Goal: Information Seeking & Learning: Understand process/instructions

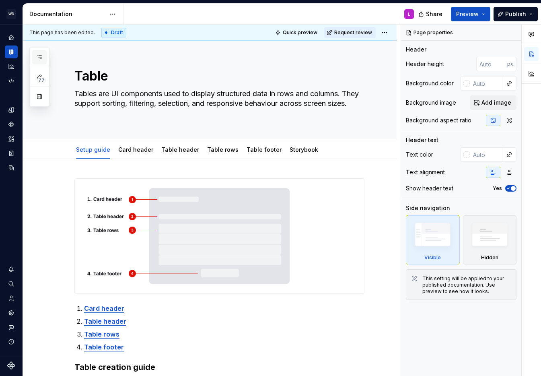
click at [41, 58] on icon "button" at bounding box center [39, 57] width 6 height 6
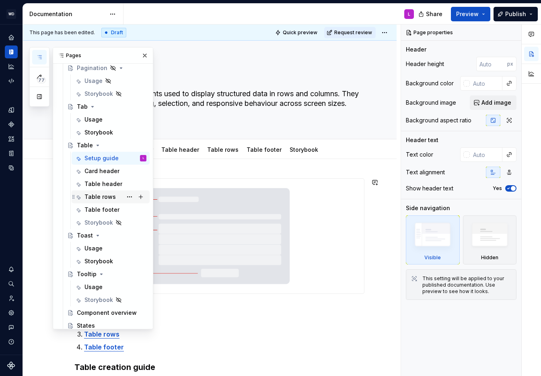
scroll to position [1094, 0]
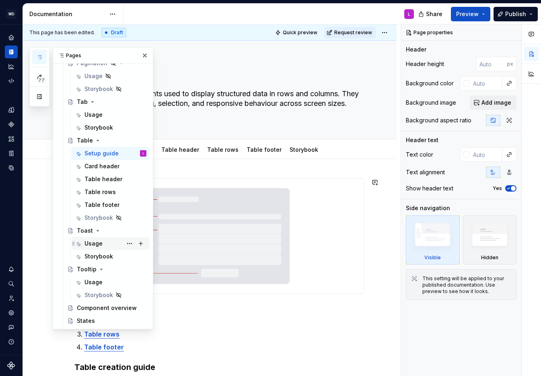
click at [95, 240] on div "Usage" at bounding box center [94, 244] width 18 height 8
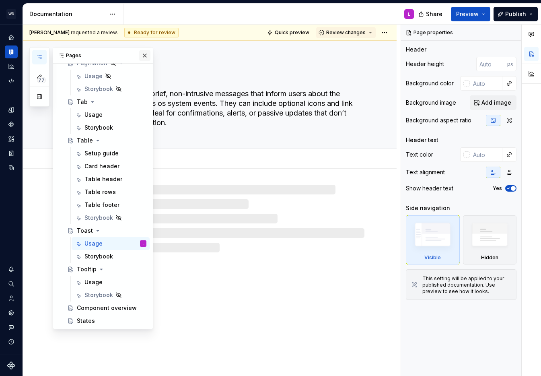
click at [146, 56] on button "button" at bounding box center [144, 55] width 11 height 11
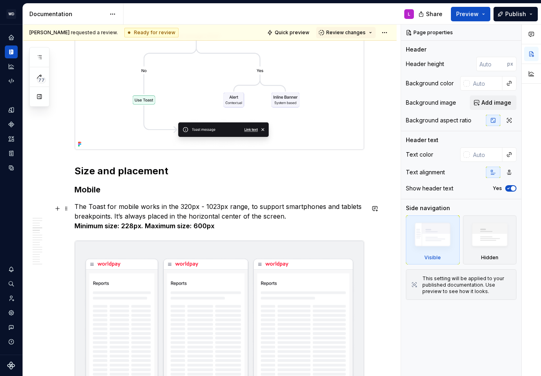
scroll to position [520, 0]
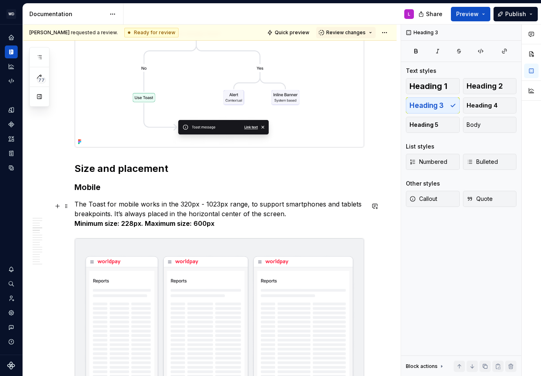
click at [84, 208] on p "The Toast for mobile works in the 320px - 1023px range, to support smartphones …" at bounding box center [219, 213] width 290 height 29
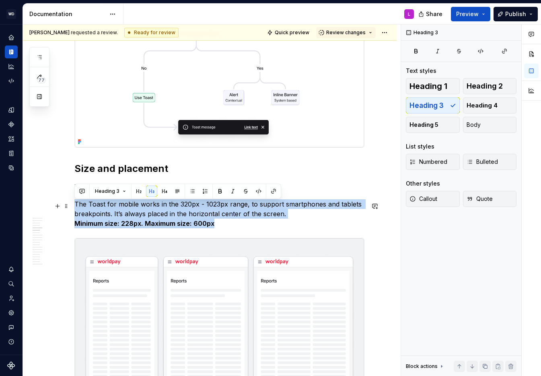
click at [84, 208] on p "The Toast for mobile works in the 320px - 1023px range, to support smartphones …" at bounding box center [219, 213] width 290 height 29
click at [483, 125] on button "Body" at bounding box center [490, 125] width 54 height 16
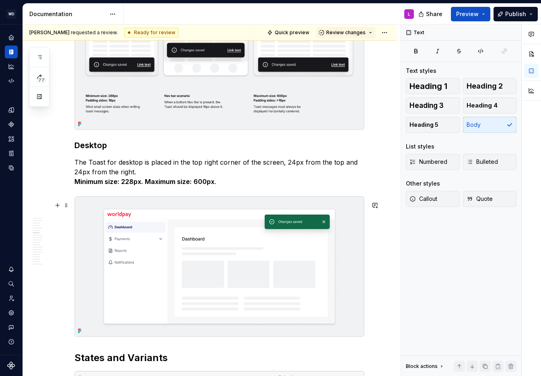
scroll to position [871, 0]
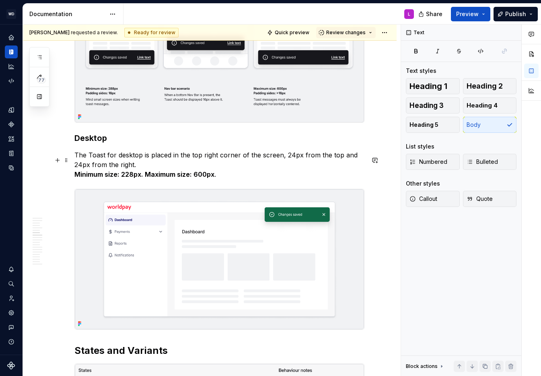
click at [138, 167] on p "The Toast for desktop is placed in the top right corner of the screen, 24px fro…" at bounding box center [219, 164] width 290 height 29
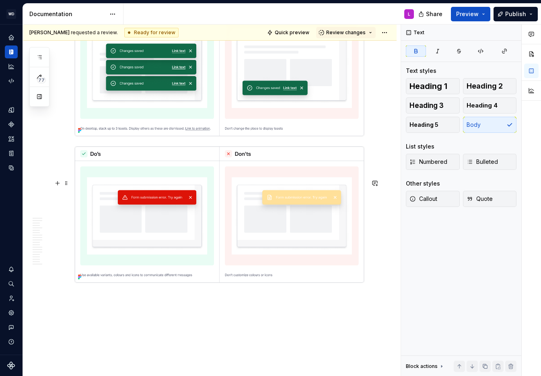
scroll to position [3500, 0]
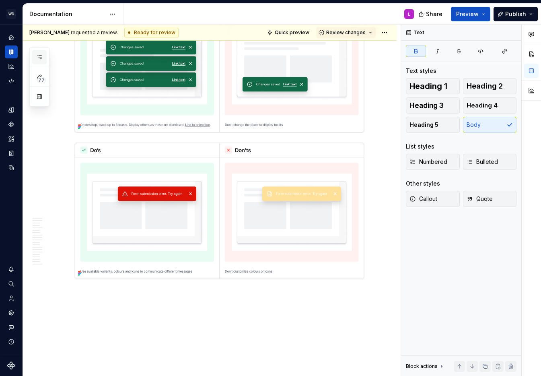
click at [40, 58] on icon "button" at bounding box center [39, 57] width 6 height 6
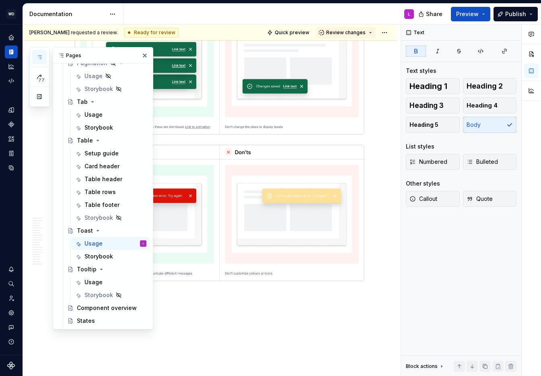
scroll to position [3504, 0]
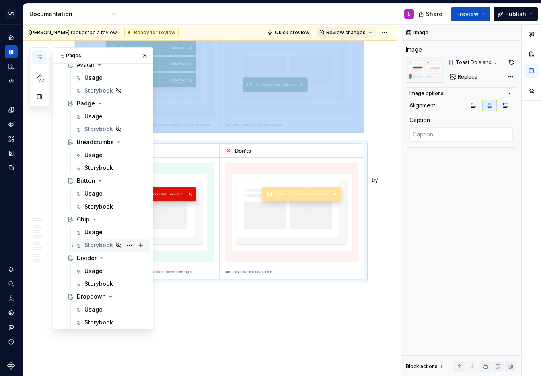
scroll to position [343, 0]
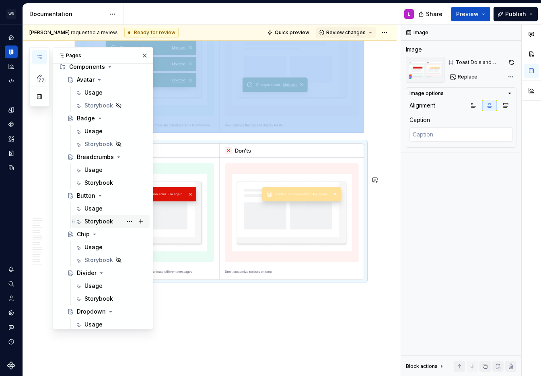
click at [103, 220] on div "Storybook" at bounding box center [99, 221] width 29 height 8
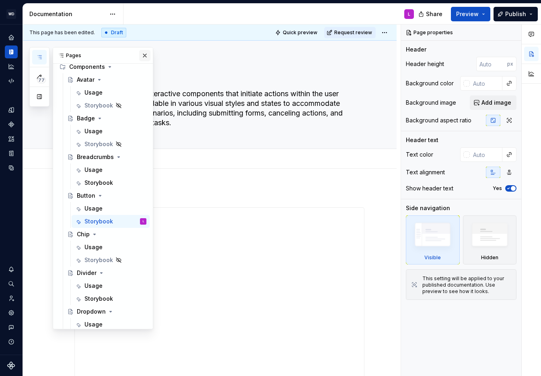
click at [145, 54] on button "button" at bounding box center [144, 55] width 11 height 11
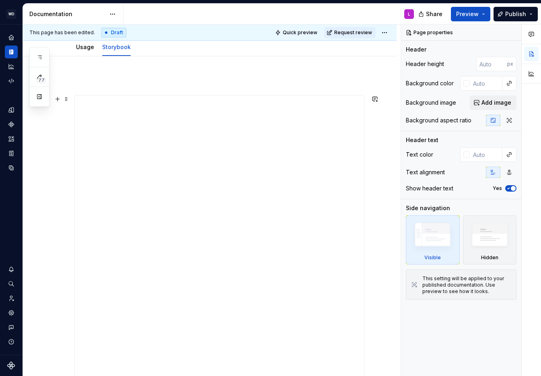
scroll to position [107, 0]
type textarea "*"
